Goal: Transaction & Acquisition: Purchase product/service

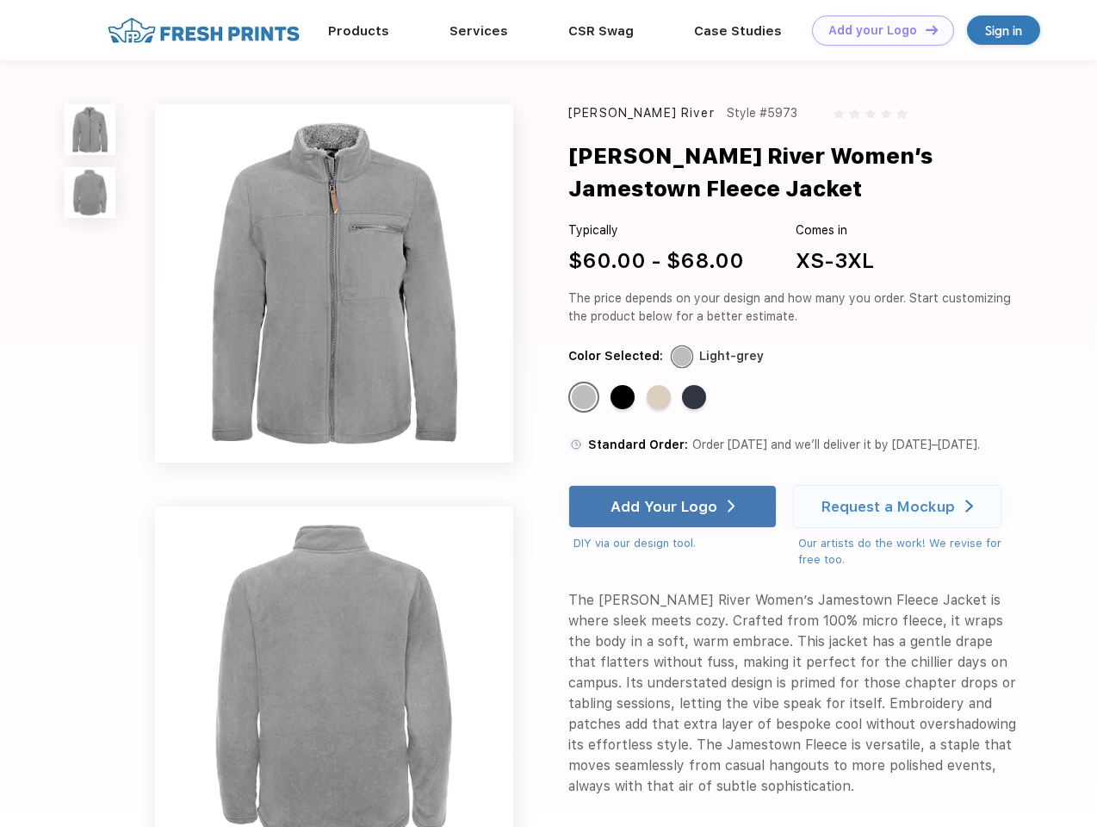
click at [877, 30] on link "Add your Logo Design Tool" at bounding box center [883, 30] width 142 height 30
click at [0, 0] on div "Design Tool" at bounding box center [0, 0] width 0 height 0
click at [924, 29] on link "Add your Logo Design Tool" at bounding box center [883, 30] width 142 height 30
click at [90, 129] on img at bounding box center [90, 129] width 51 height 51
click at [90, 193] on img at bounding box center [90, 192] width 51 height 51
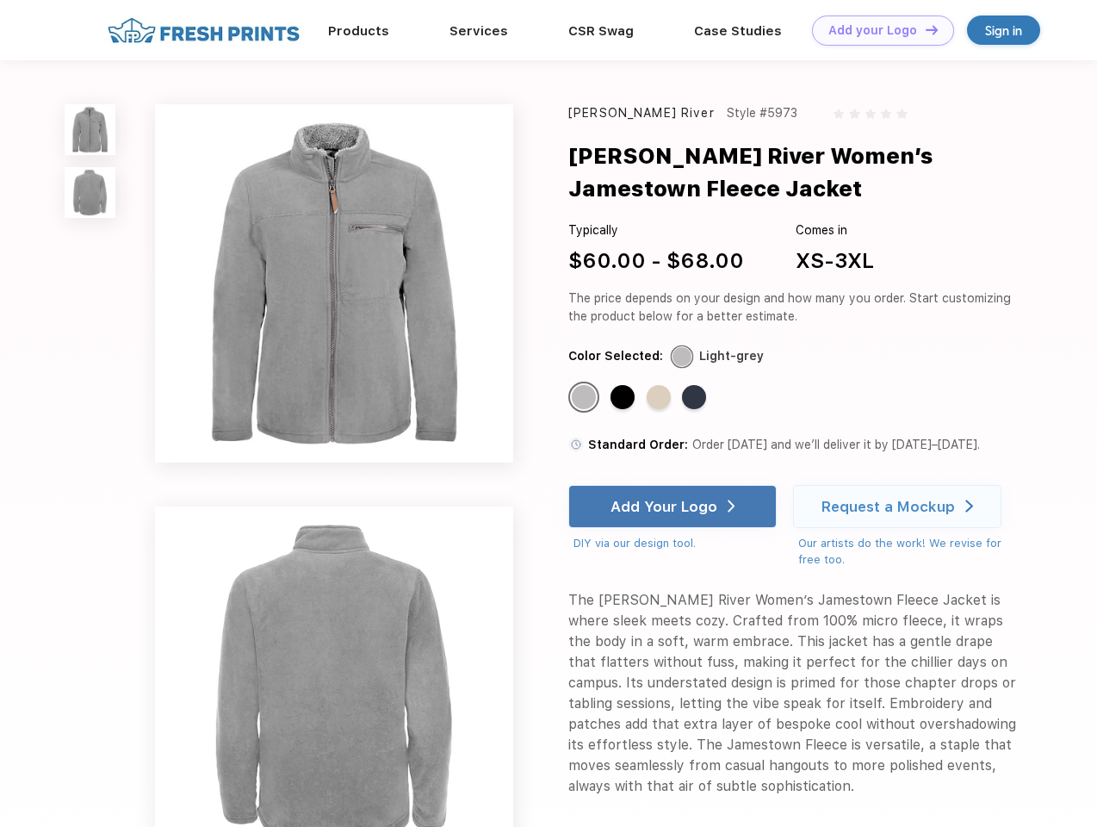
click at [585, 398] on div "Standard Color" at bounding box center [584, 397] width 24 height 24
click at [624, 398] on div "Standard Color" at bounding box center [622, 397] width 24 height 24
click at [660, 398] on div "Standard Color" at bounding box center [659, 397] width 24 height 24
click at [696, 398] on div "Standard Color" at bounding box center [694, 397] width 24 height 24
click at [674, 506] on div "Add Your Logo" at bounding box center [663, 506] width 107 height 17
